Goal: Navigation & Orientation: Find specific page/section

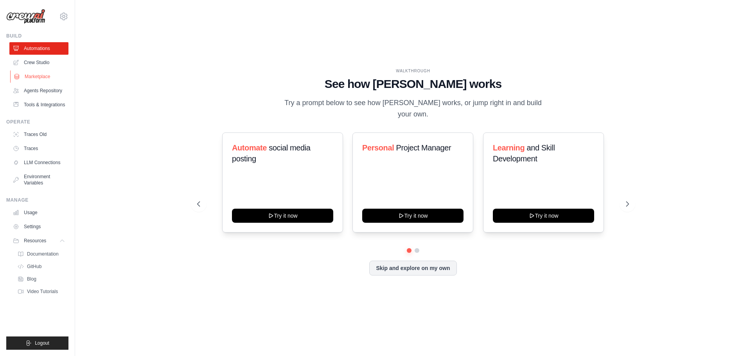
click at [40, 77] on link "Marketplace" at bounding box center [39, 76] width 59 height 13
click at [38, 101] on link "Tools & Integrations" at bounding box center [39, 105] width 59 height 13
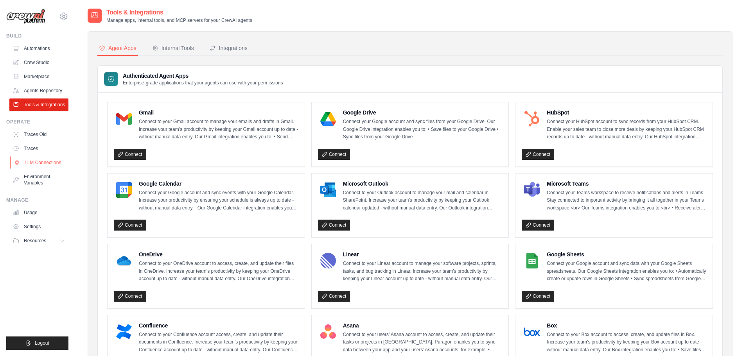
click at [41, 163] on link "LLM Connections" at bounding box center [39, 163] width 59 height 13
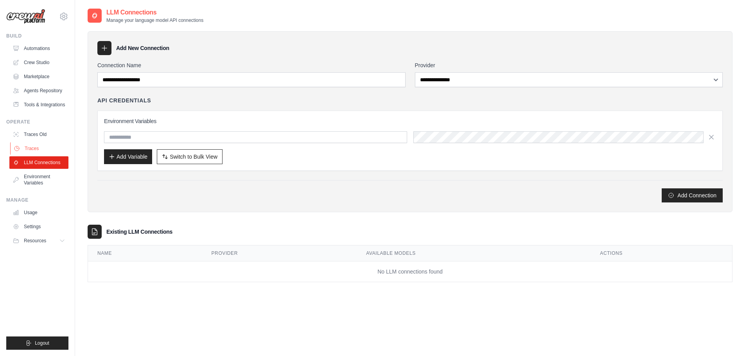
click at [36, 142] on link "Traces" at bounding box center [39, 148] width 59 height 13
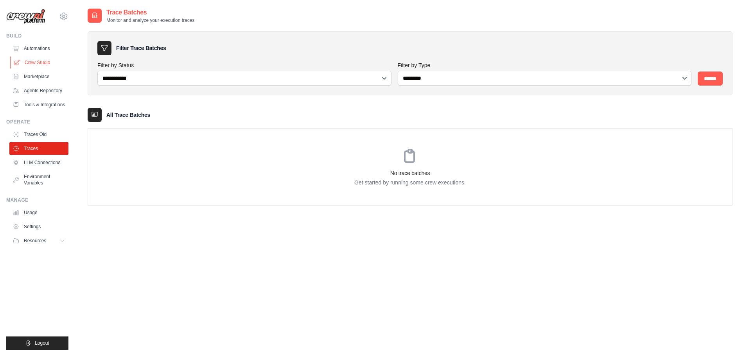
click at [37, 64] on link "Crew Studio" at bounding box center [39, 62] width 59 height 13
